Goal: Transaction & Acquisition: Obtain resource

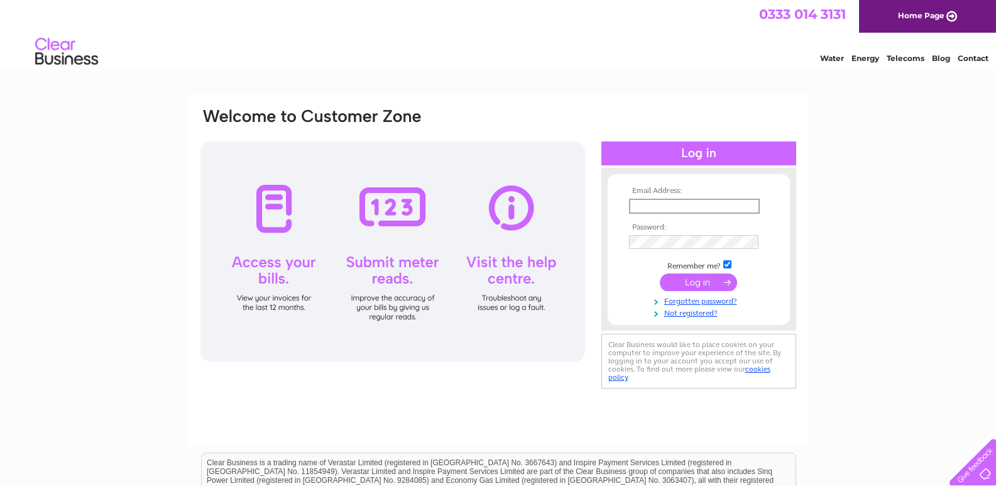
click at [656, 203] on input "text" at bounding box center [694, 206] width 131 height 15
type input "lindagammie@talktalk.net"
click at [660, 273] on input "submit" at bounding box center [698, 282] width 77 height 18
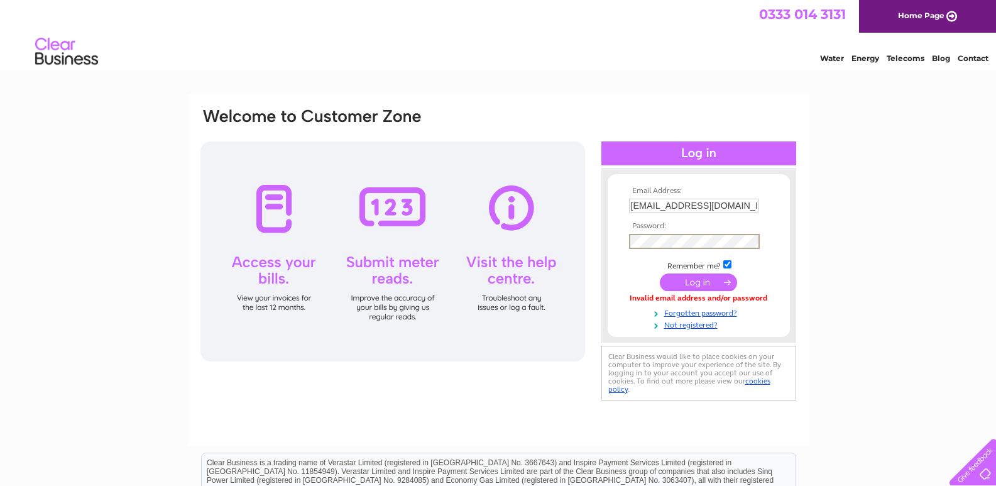
click at [660, 273] on input "submit" at bounding box center [698, 282] width 77 height 18
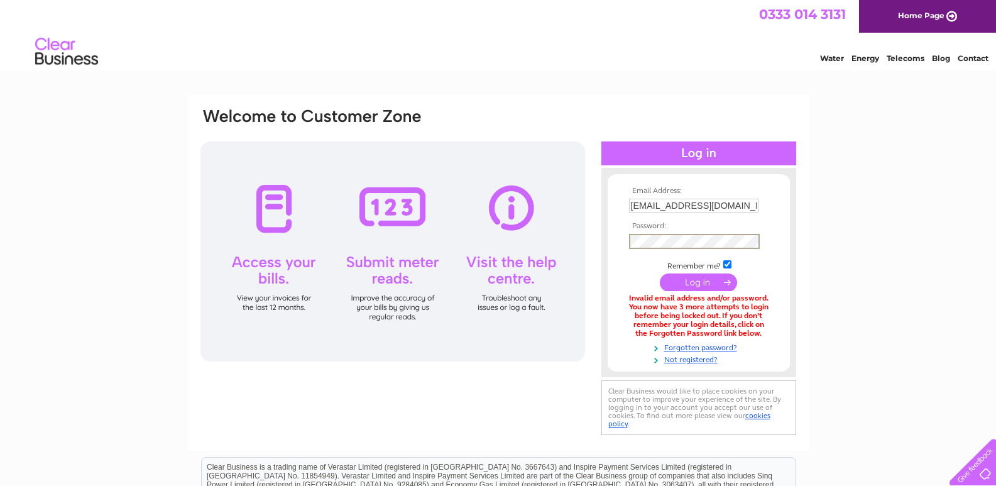
click at [660, 273] on input "submit" at bounding box center [698, 282] width 77 height 18
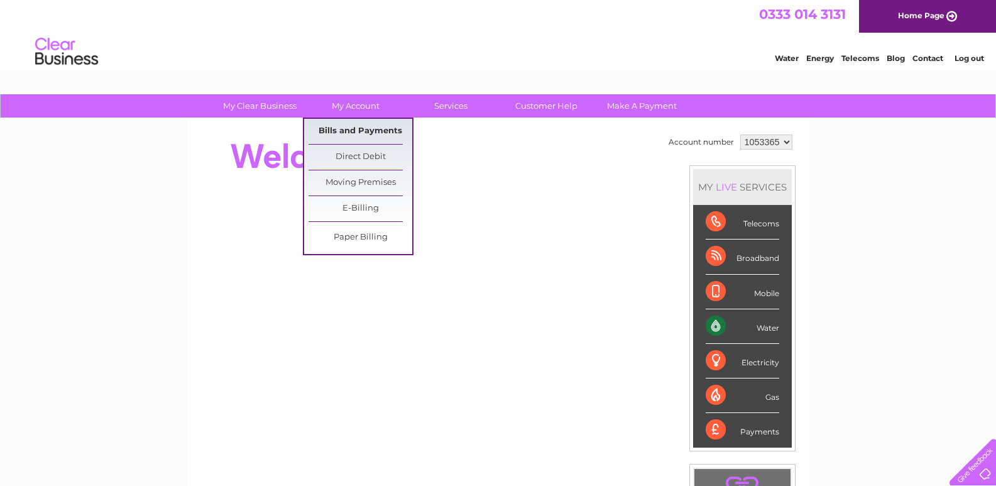
click at [351, 129] on link "Bills and Payments" at bounding box center [361, 131] width 104 height 25
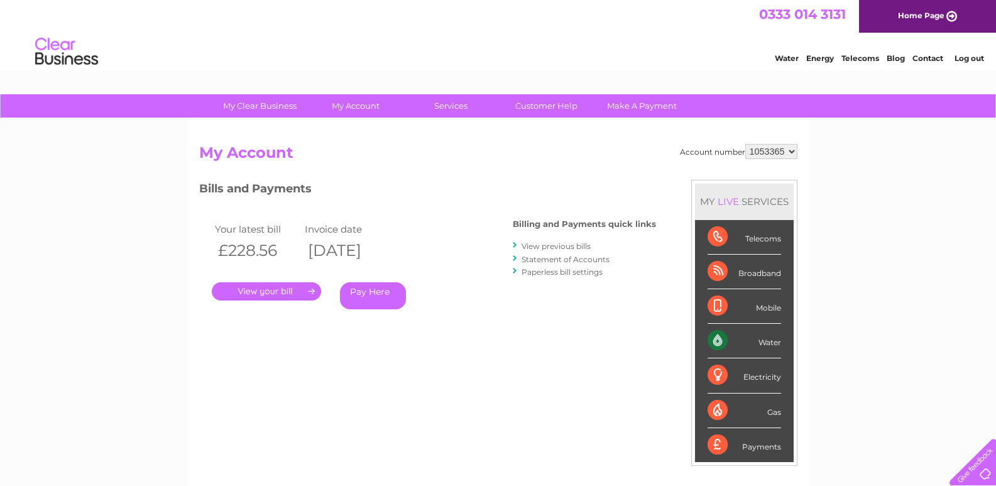
click at [273, 293] on link "." at bounding box center [266, 291] width 109 height 18
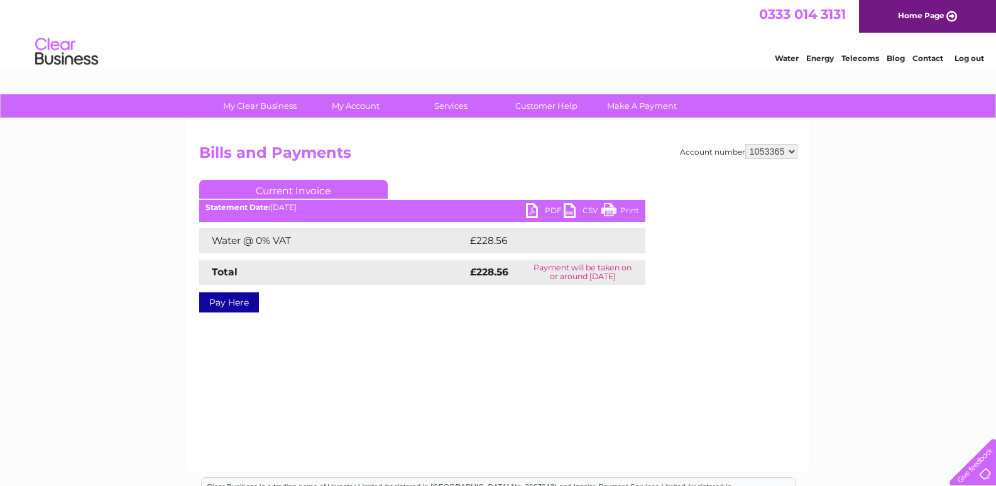
click at [530, 208] on link "PDF" at bounding box center [545, 212] width 38 height 18
click at [967, 60] on link "Log out" at bounding box center [970, 57] width 30 height 9
